Goal: Task Accomplishment & Management: Complete application form

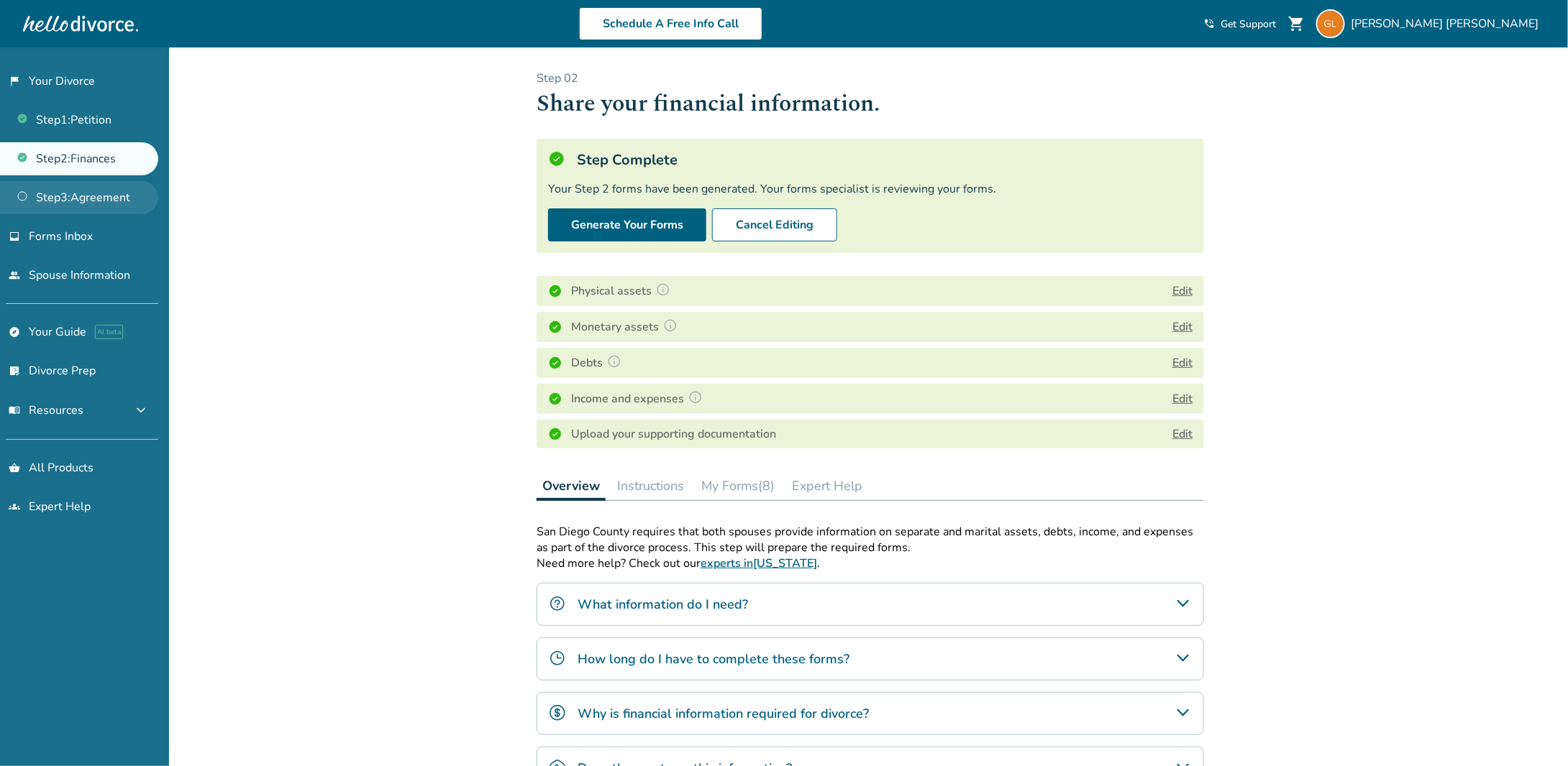
click at [50, 203] on link "Step 3 : Agreement" at bounding box center [79, 198] width 158 height 33
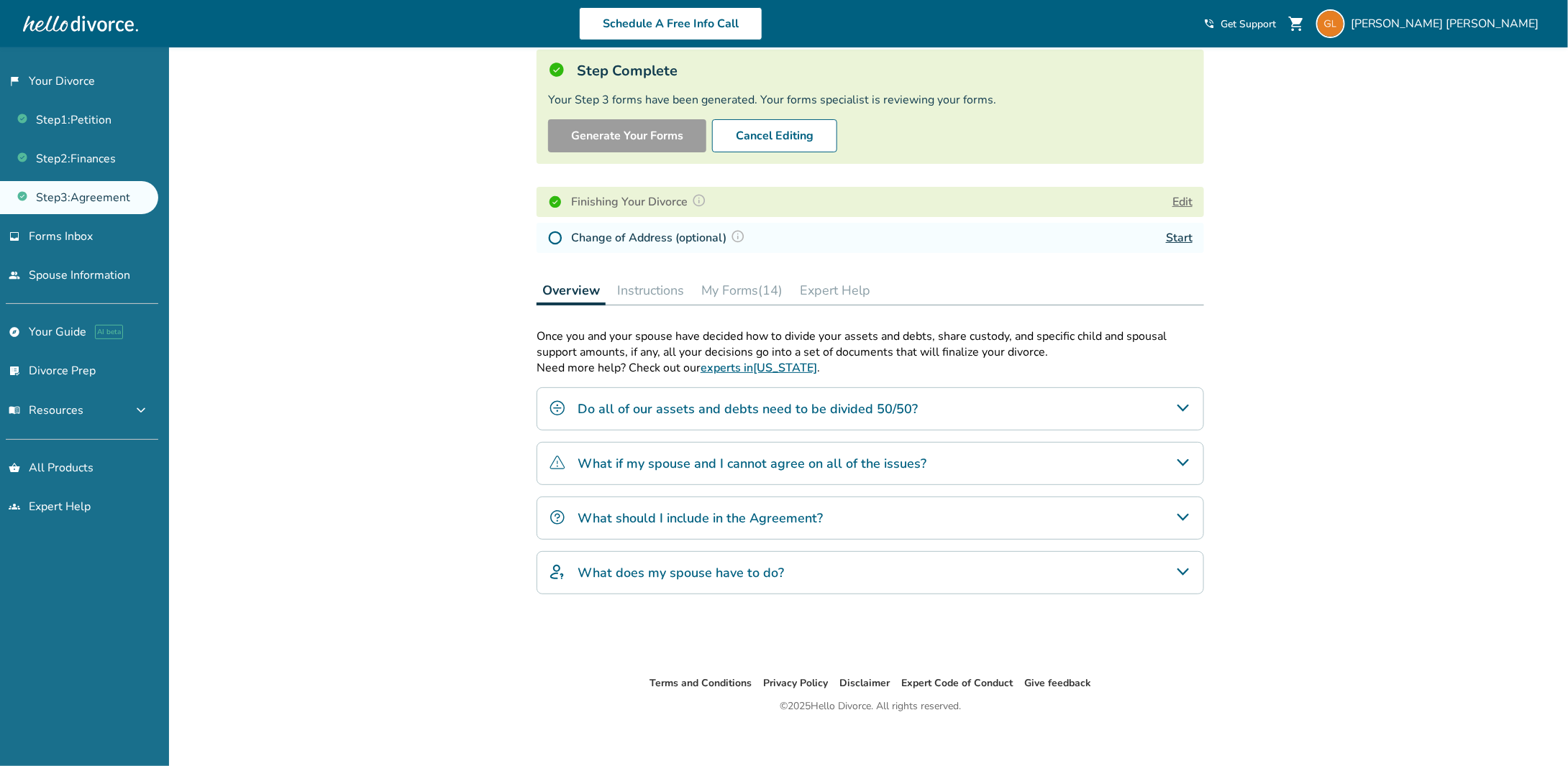
scroll to position [96, 0]
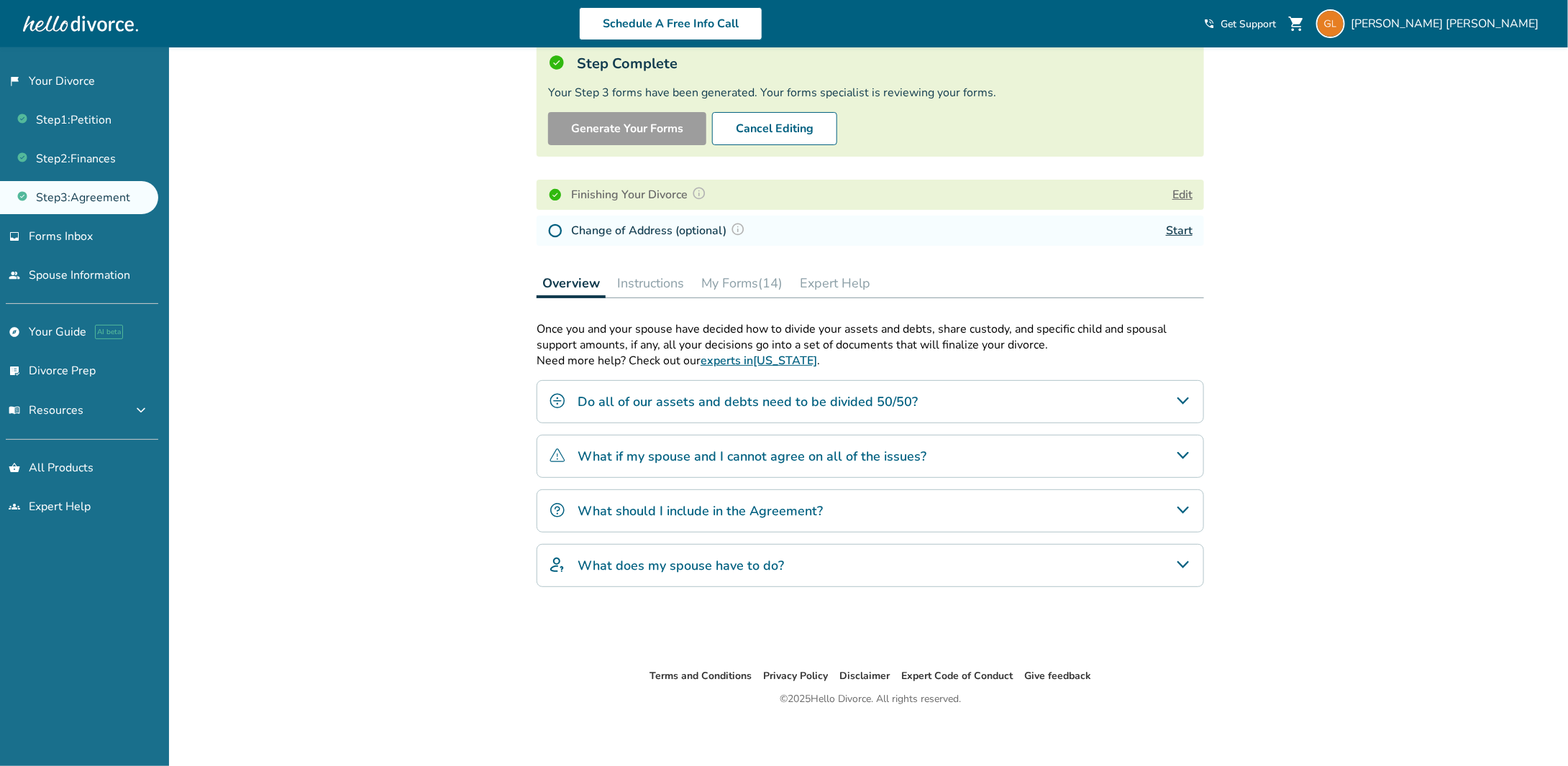
click at [1191, 397] on icon "Do all of our assets and debts need to be divided 50/50?" at bounding box center [1183, 401] width 18 height 18
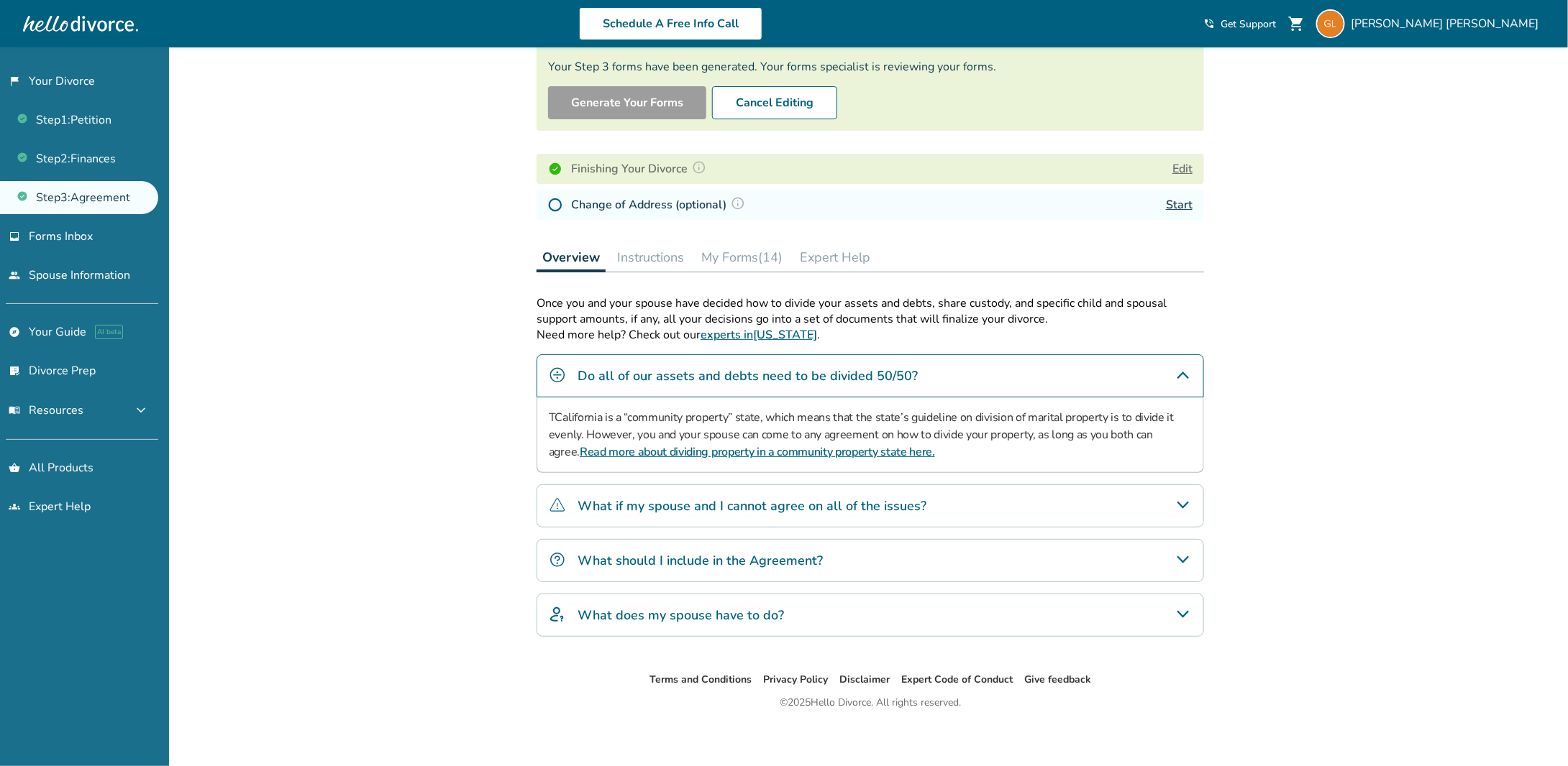
scroll to position [0, 0]
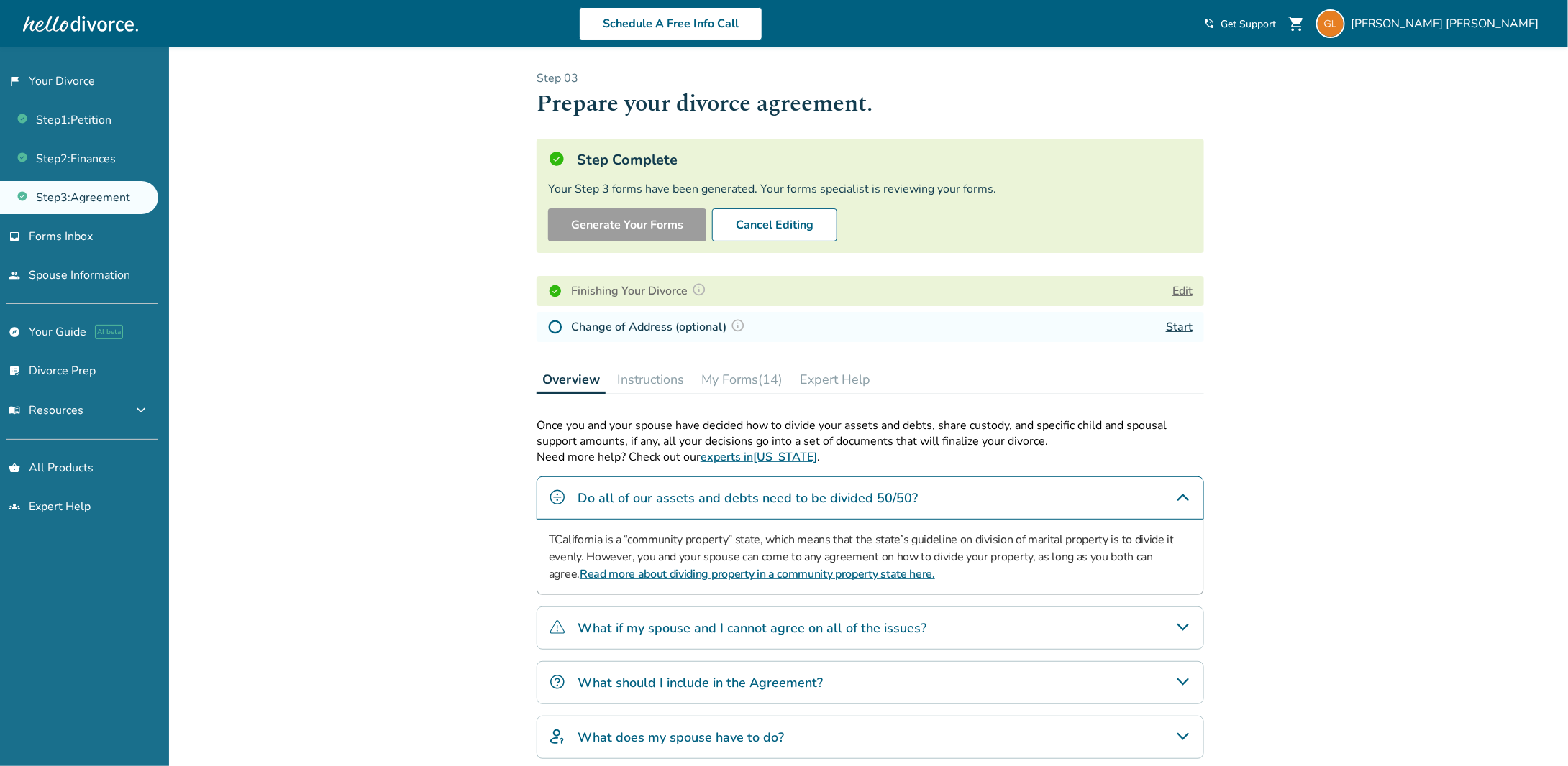
click at [102, 23] on div at bounding box center [81, 23] width 115 height 28
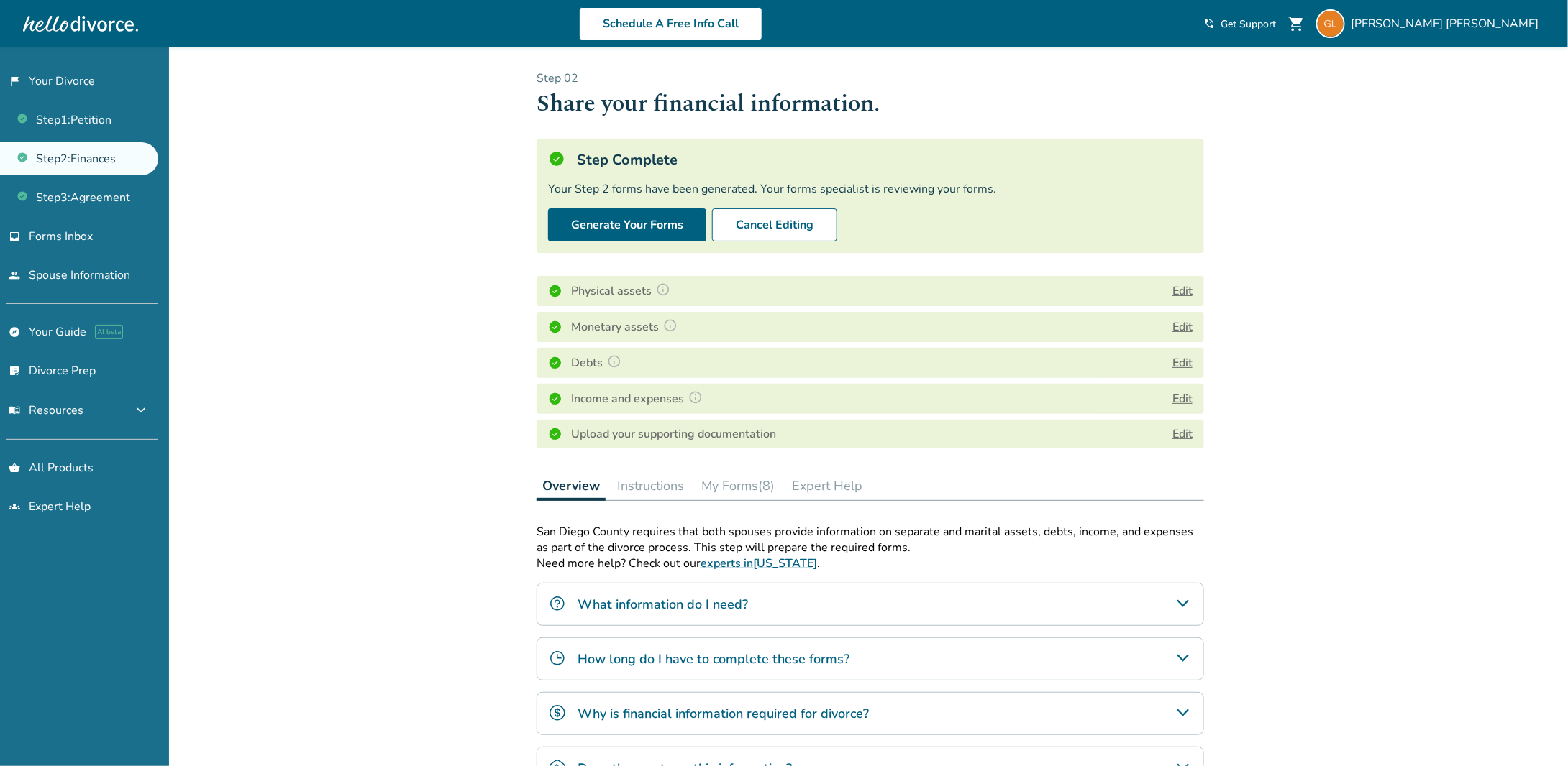
click at [1179, 365] on button "Edit" at bounding box center [1182, 363] width 20 height 18
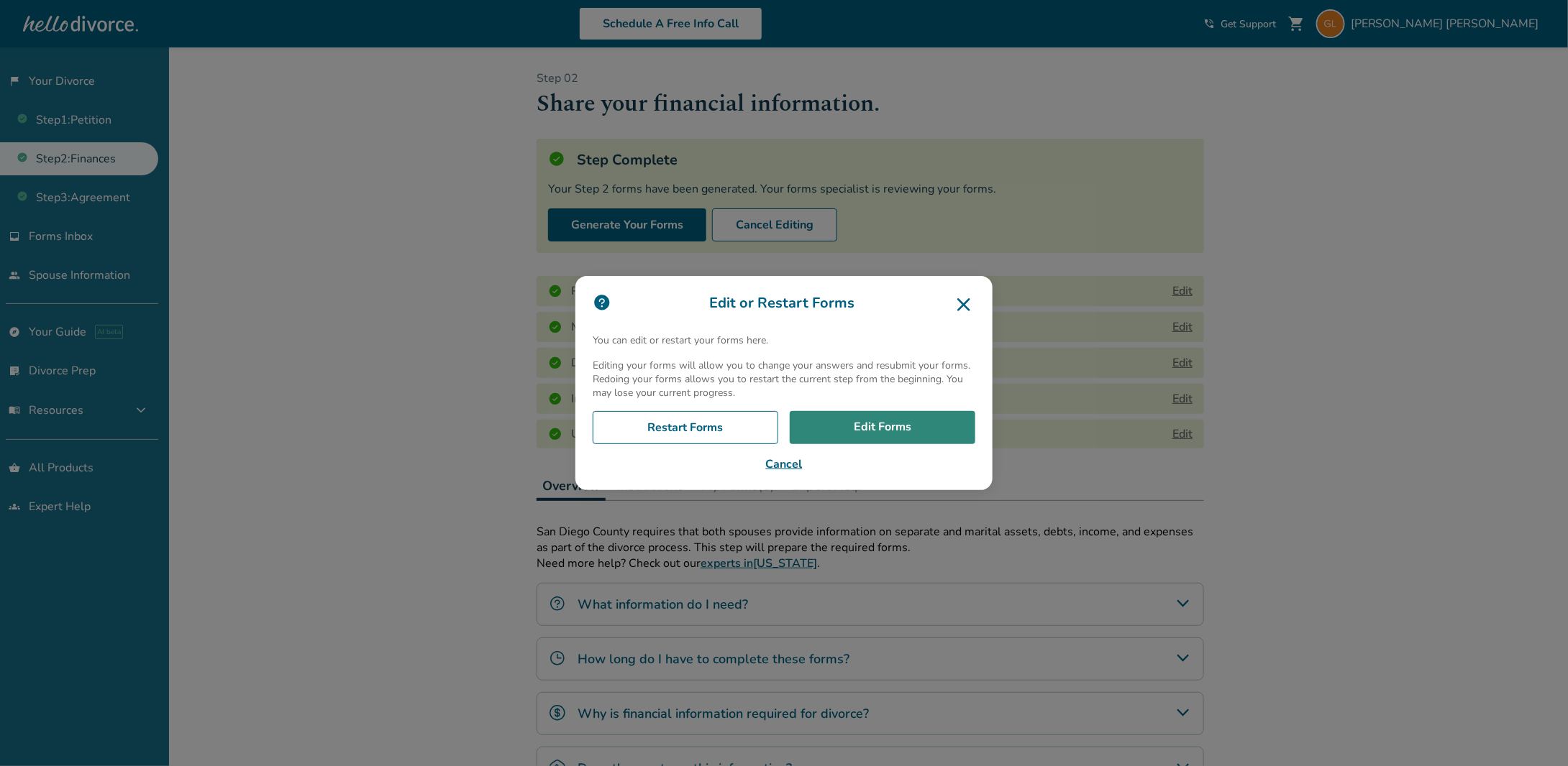
click at [831, 425] on link "Edit Forms" at bounding box center [883, 428] width 186 height 33
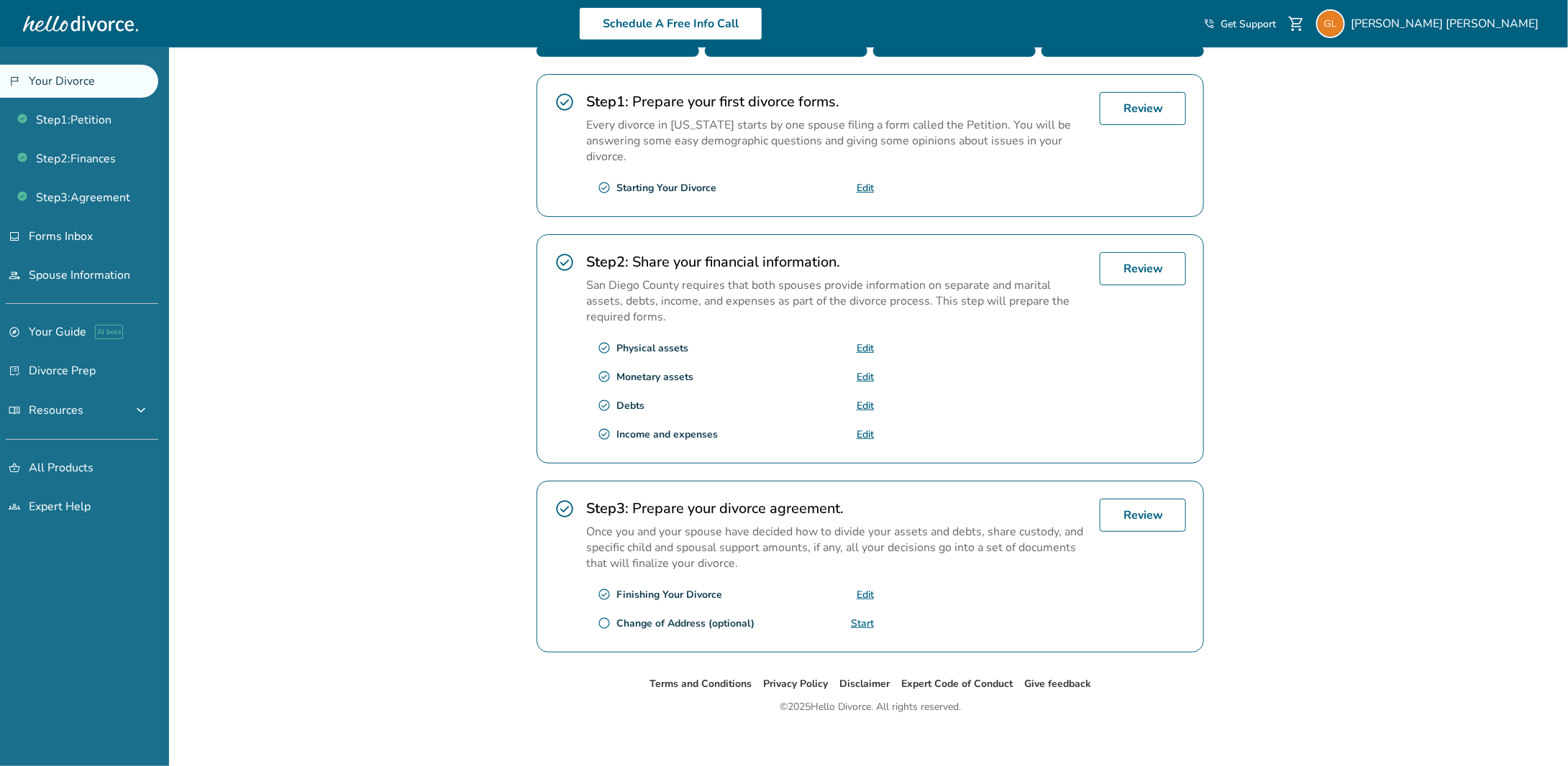
scroll to position [272, 0]
